Goal: Information Seeking & Learning: Learn about a topic

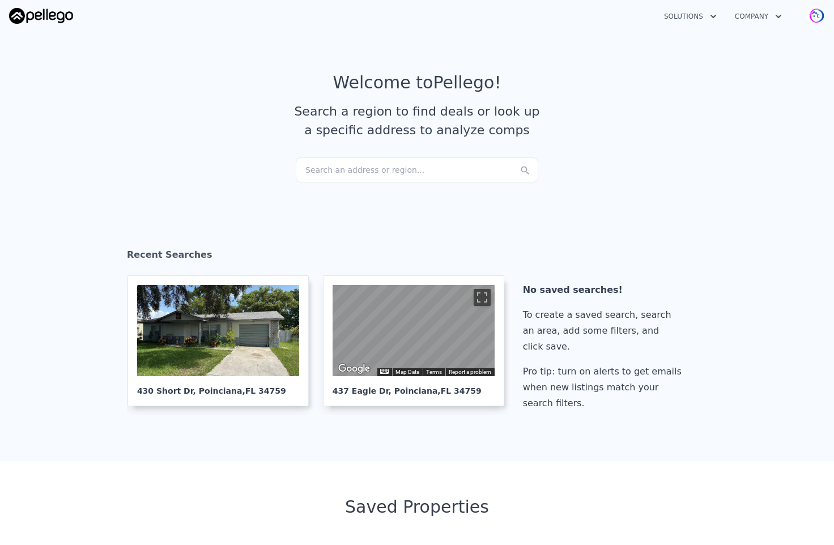
click at [322, 165] on div "Search an address or region..." at bounding box center [417, 169] width 242 height 25
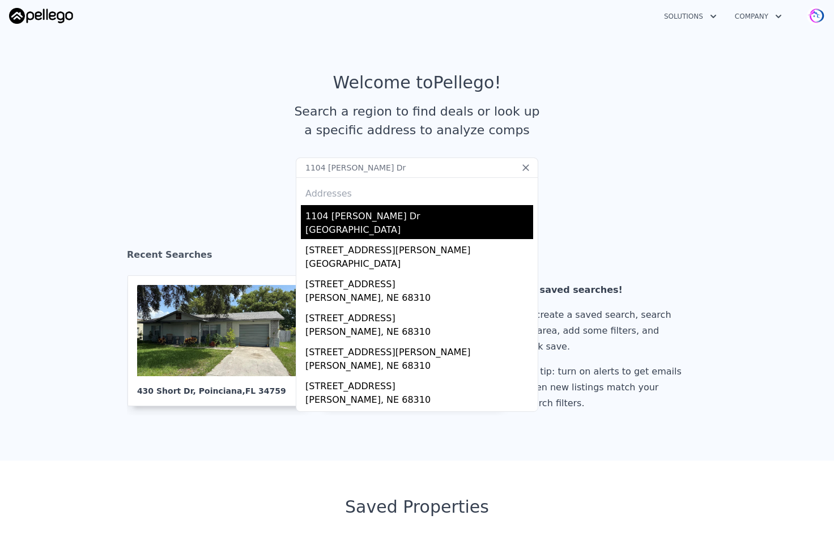
type input "1104 [PERSON_NAME] Dr"
click at [365, 223] on div "[GEOGRAPHIC_DATA]" at bounding box center [419, 231] width 228 height 16
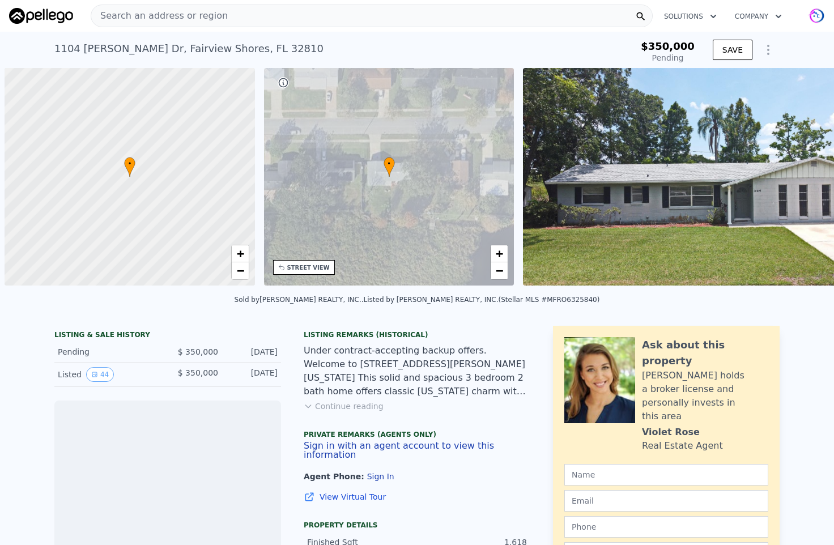
scroll to position [0, 5]
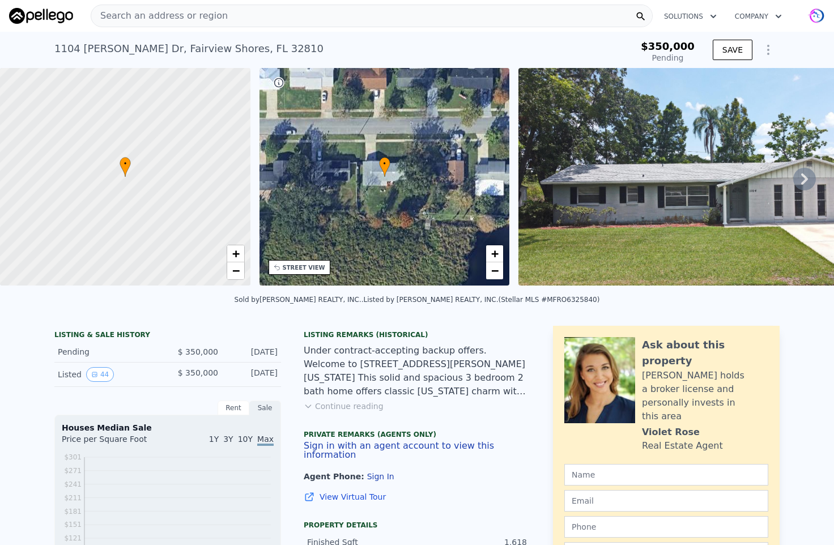
type input "-$ 362,428"
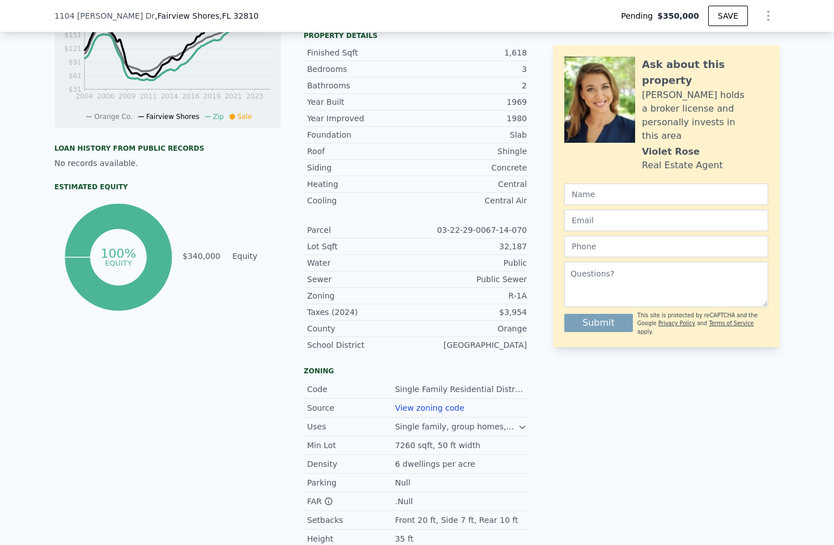
scroll to position [454, 0]
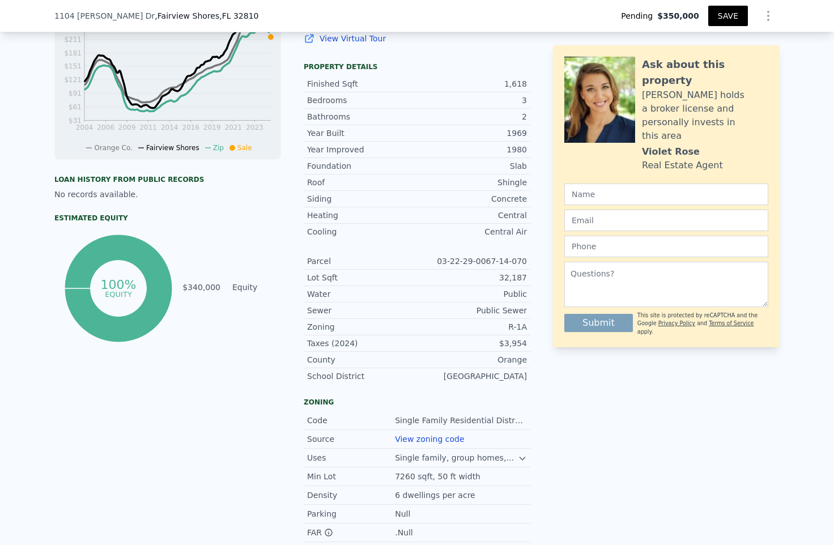
type input "$ 388,000"
type input "$ 1,517"
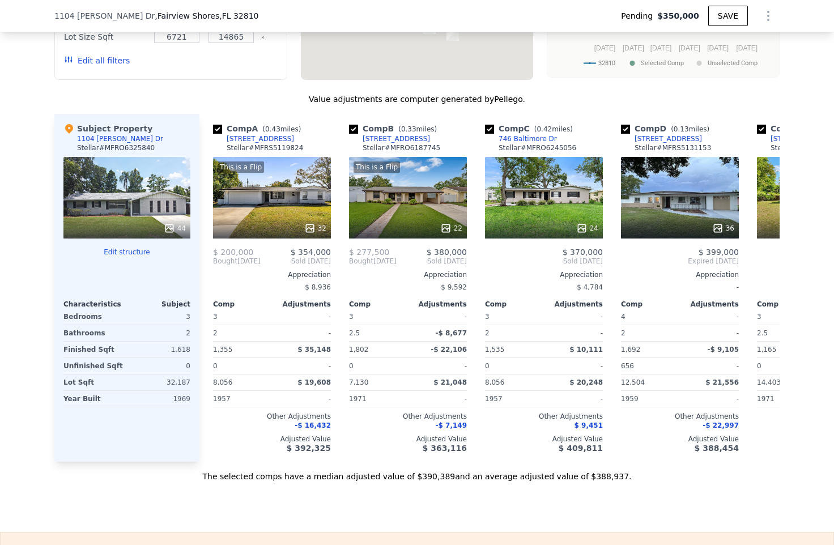
scroll to position [1350, 0]
